Goal: Transaction & Acquisition: Purchase product/service

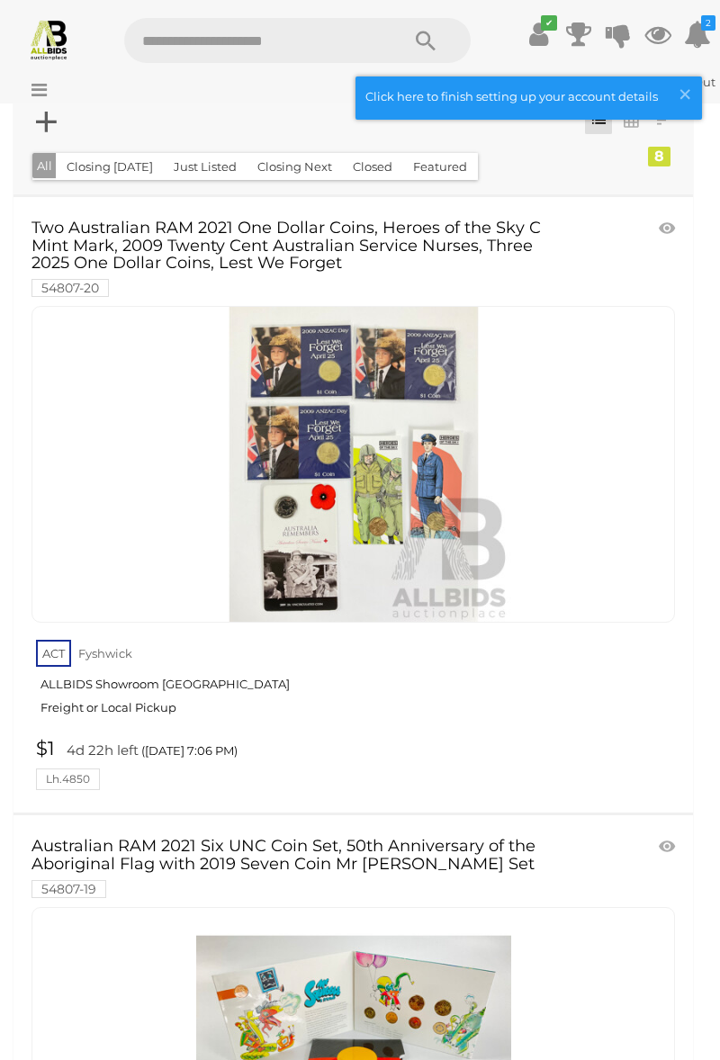
click at [353, 503] on link at bounding box center [352, 464] width 643 height 317
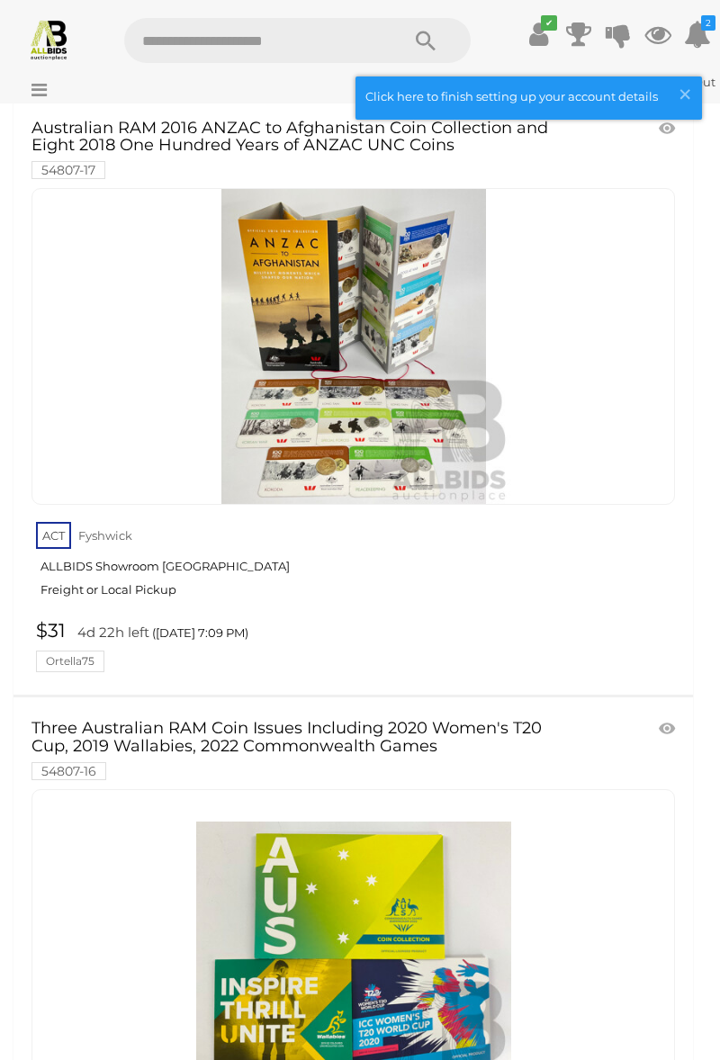
scroll to position [2000, 0]
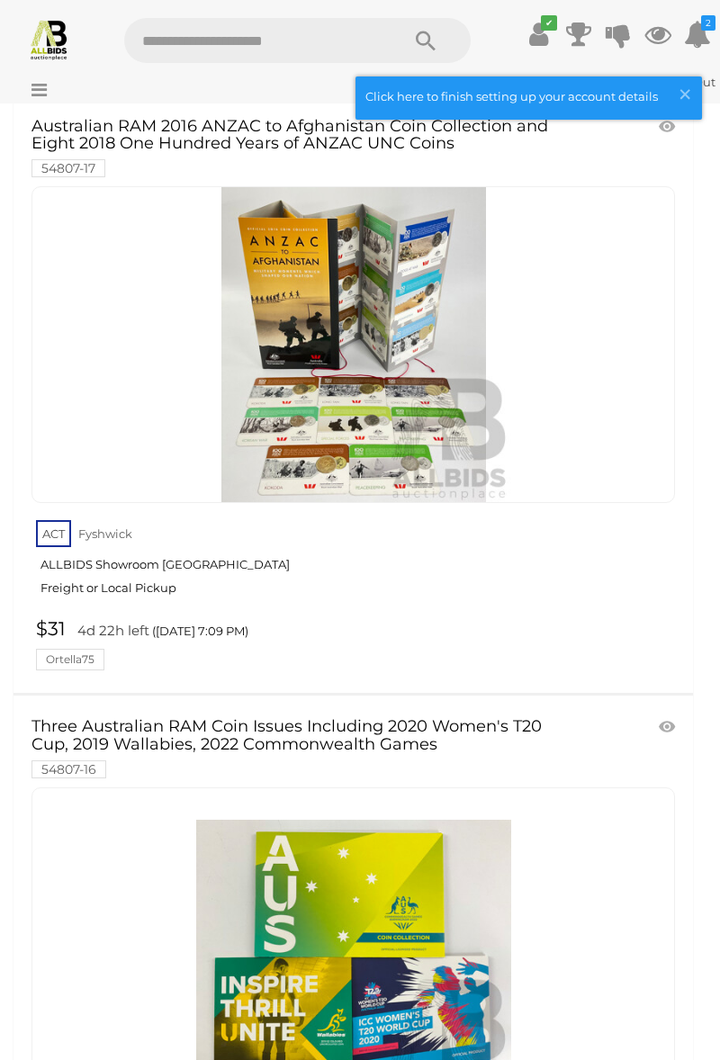
click at [305, 502] on img at bounding box center [353, 344] width 315 height 315
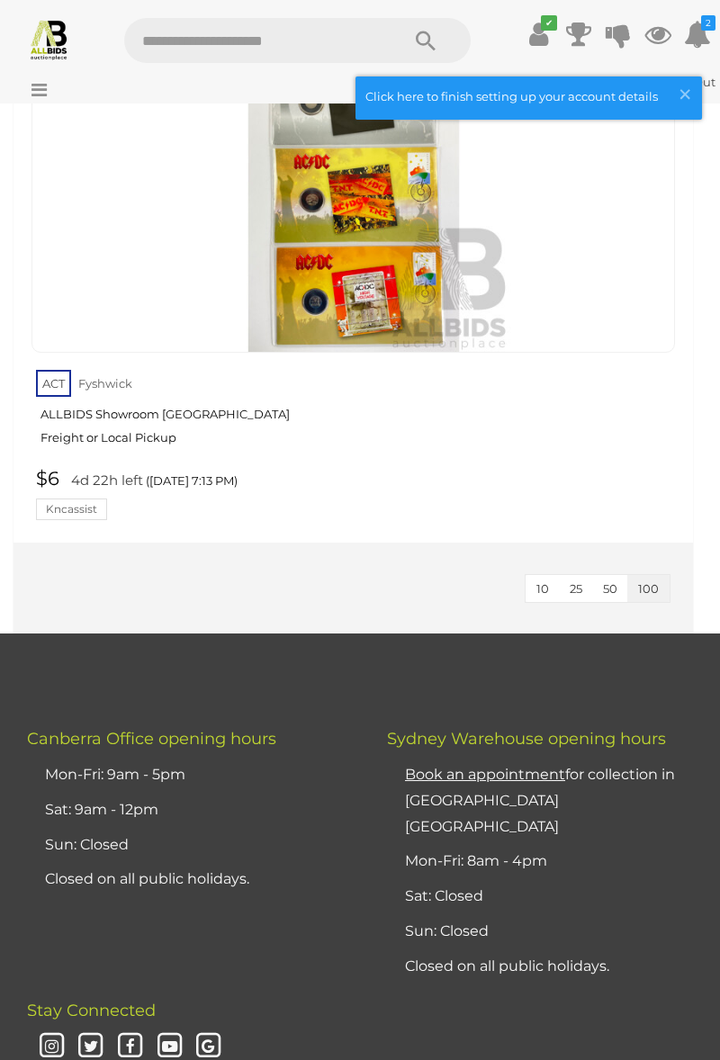
scroll to position [4555, 0]
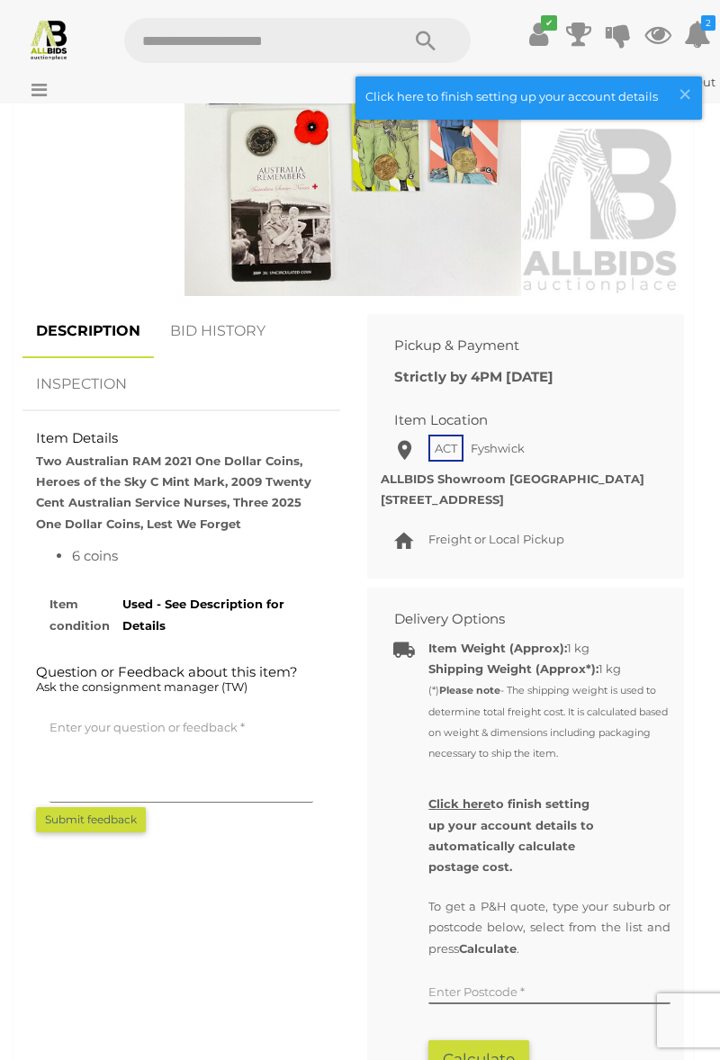
scroll to position [954, 0]
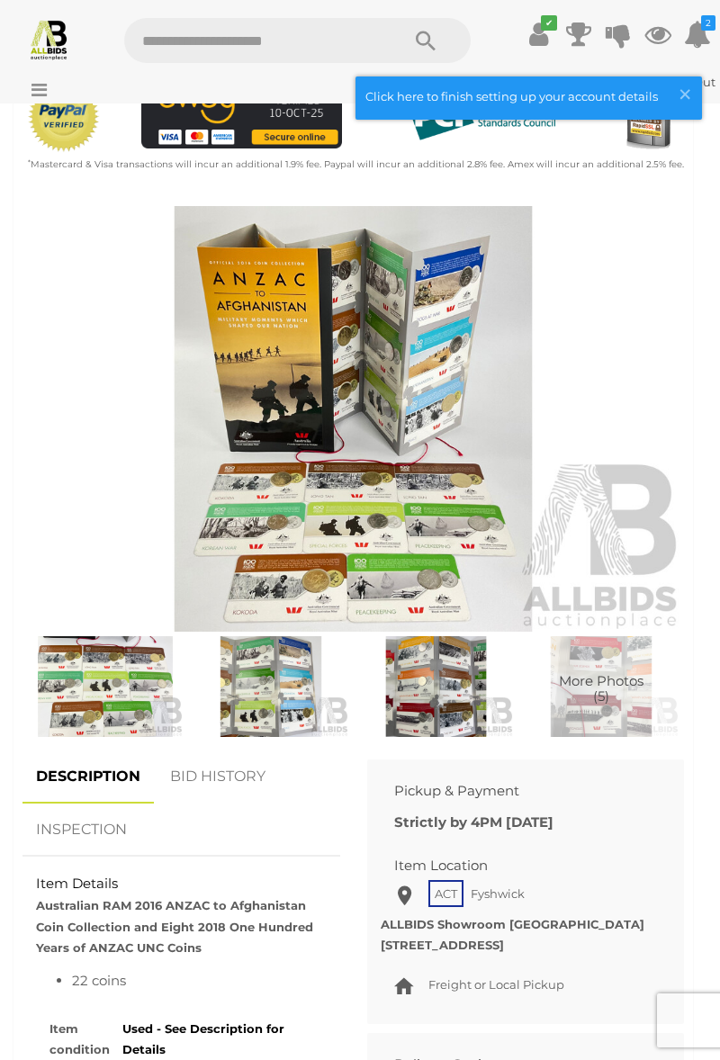
scroll to position [596, 0]
